Goal: Information Seeking & Learning: Check status

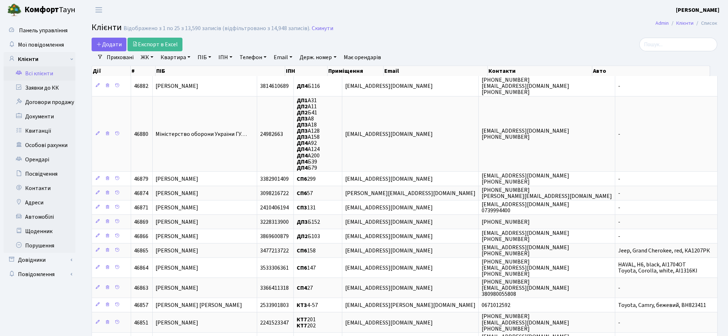
select select "25"
click at [432, 36] on main "Admin Клієнти Список Клієнти Відображено з 1 по 25 з 13,590 записів (відфільтро…" at bounding box center [404, 291] width 647 height 542
click at [661, 45] on input "search" at bounding box center [678, 45] width 78 height 14
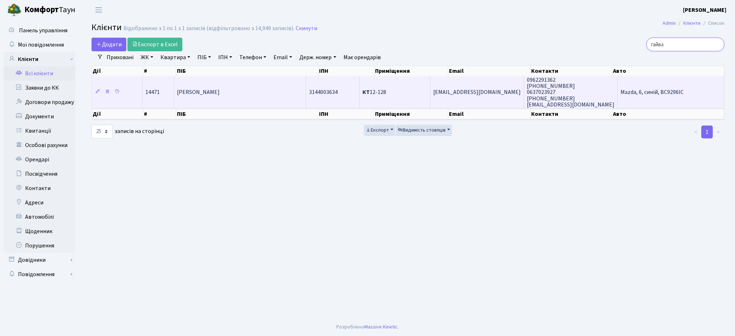
type input "гайва"
click at [262, 98] on td "[PERSON_NAME]" at bounding box center [240, 92] width 132 height 32
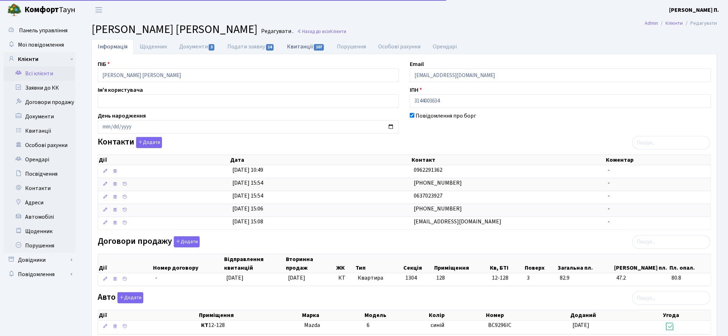
click at [293, 47] on link "Квитанції 107" at bounding box center [306, 46] width 50 height 15
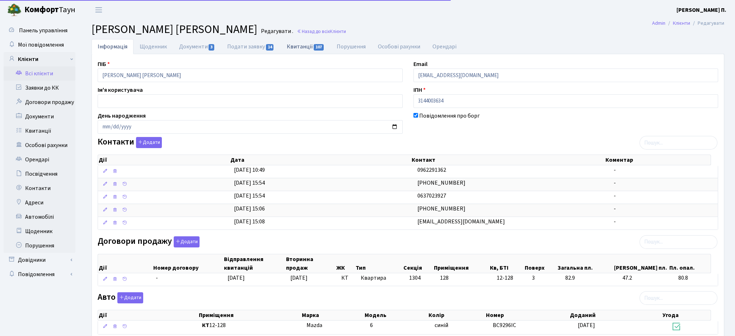
select select "25"
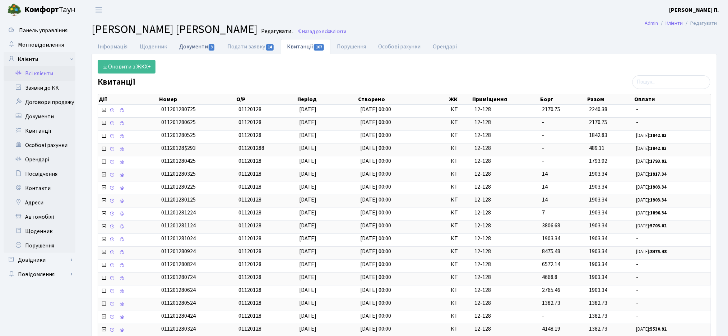
click at [194, 50] on link "Документи 3" at bounding box center [197, 46] width 48 height 15
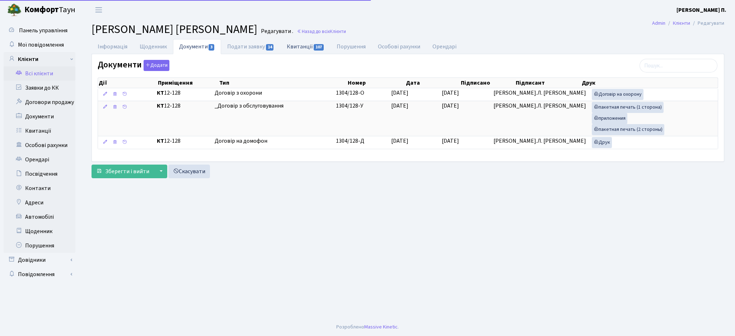
click at [293, 47] on link "Квитанції 107" at bounding box center [306, 46] width 50 height 15
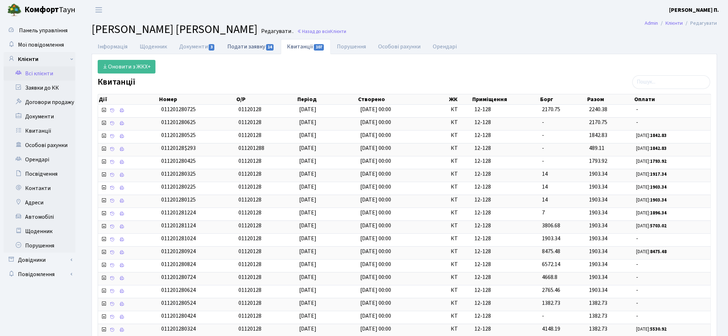
click at [259, 47] on link "Подати заявку 14" at bounding box center [250, 46] width 59 height 15
select select "25"
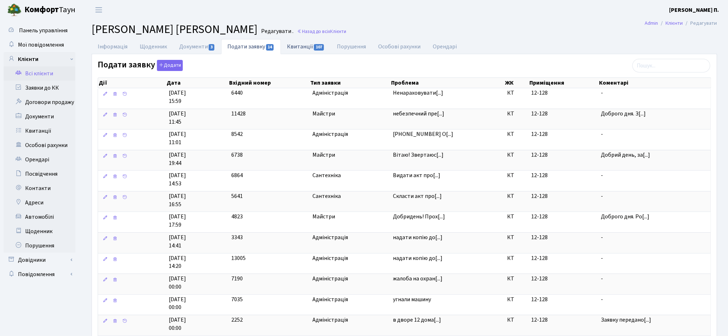
click at [306, 45] on link "Квитанції 107" at bounding box center [306, 46] width 50 height 15
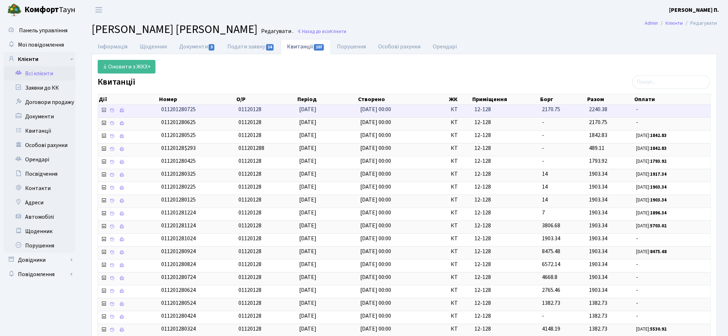
click at [102, 112] on icon at bounding box center [104, 110] width 6 height 6
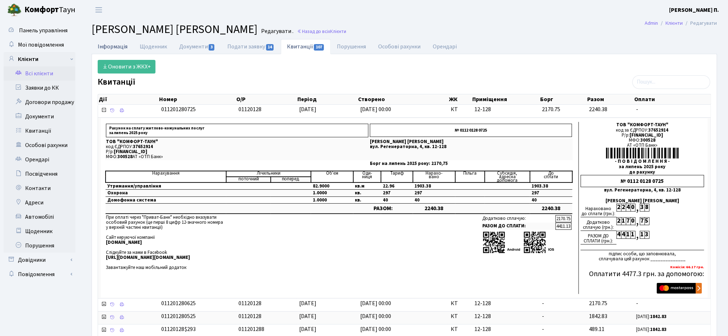
click at [115, 43] on link "Інформація" at bounding box center [113, 46] width 42 height 15
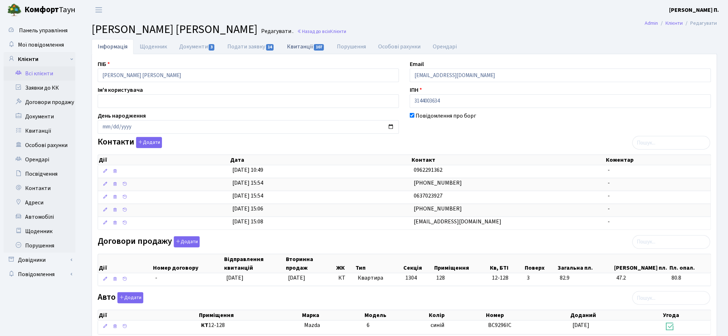
click at [302, 46] on link "Квитанції 107" at bounding box center [306, 46] width 50 height 15
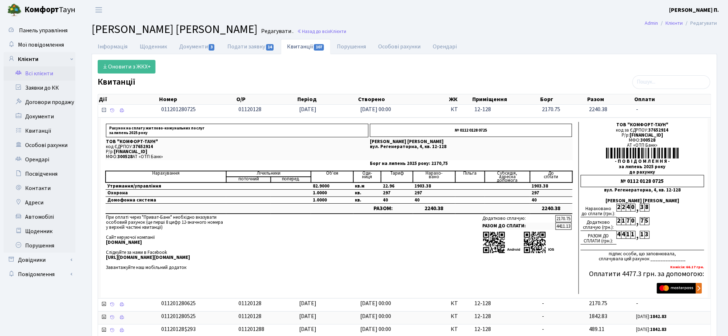
click at [103, 114] on span at bounding box center [104, 111] width 7 height 8
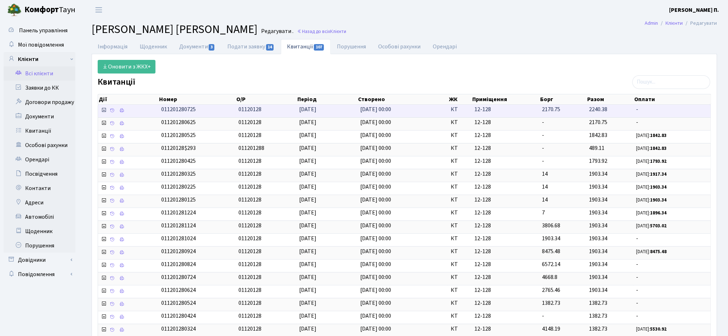
click at [101, 111] on icon at bounding box center [104, 110] width 6 height 6
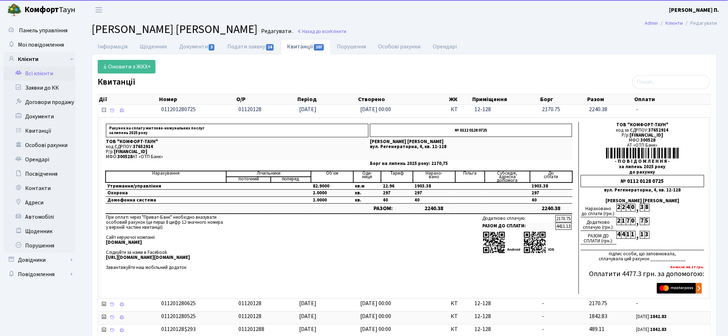
click at [103, 111] on icon at bounding box center [104, 110] width 6 height 6
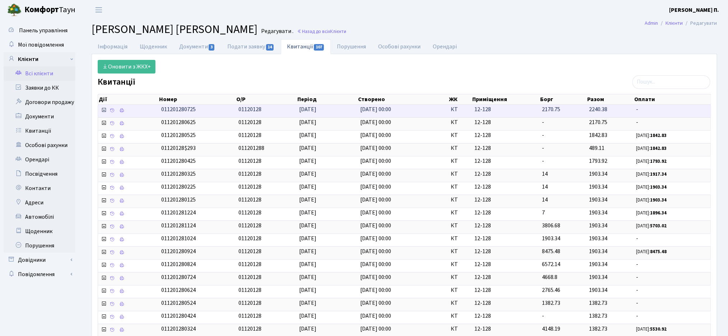
click at [103, 111] on icon at bounding box center [104, 110] width 6 height 6
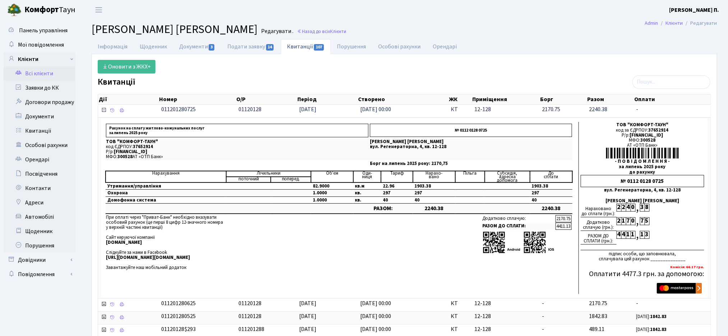
click at [103, 113] on icon at bounding box center [104, 110] width 6 height 6
